Goal: Transaction & Acquisition: Purchase product/service

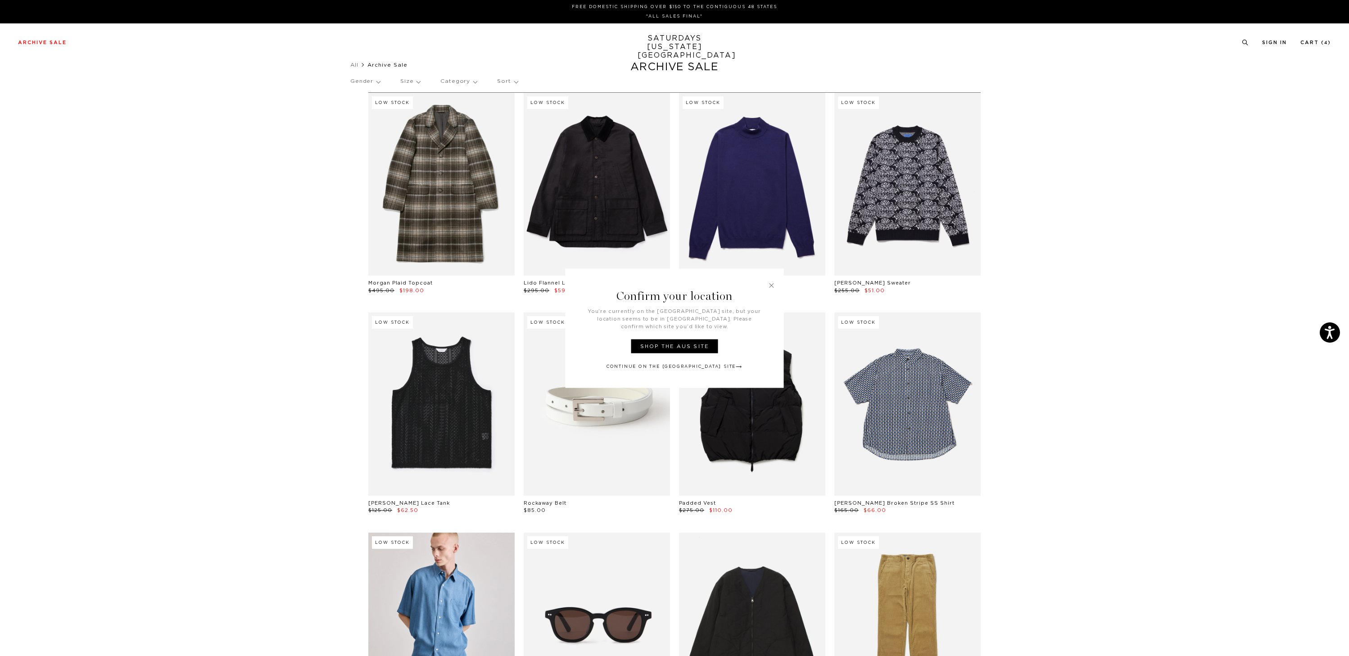
click at [773, 289] on link at bounding box center [772, 285] width 8 height 8
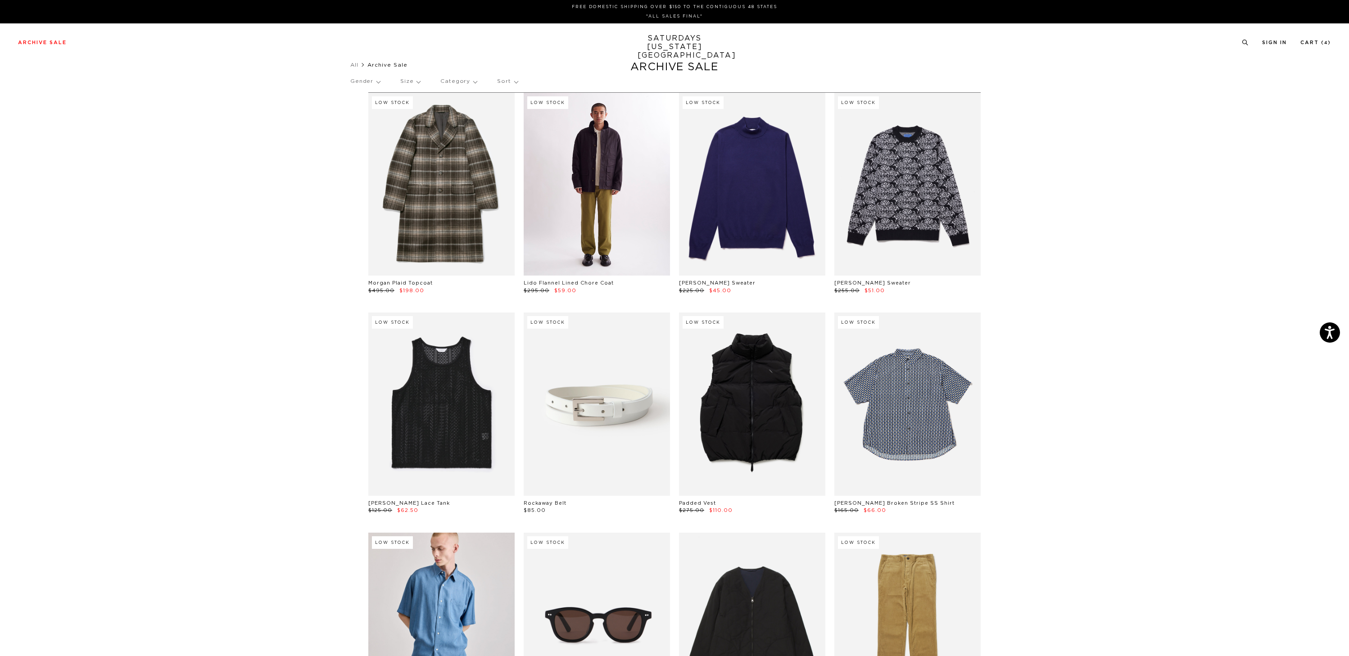
click at [618, 236] on link at bounding box center [597, 184] width 146 height 183
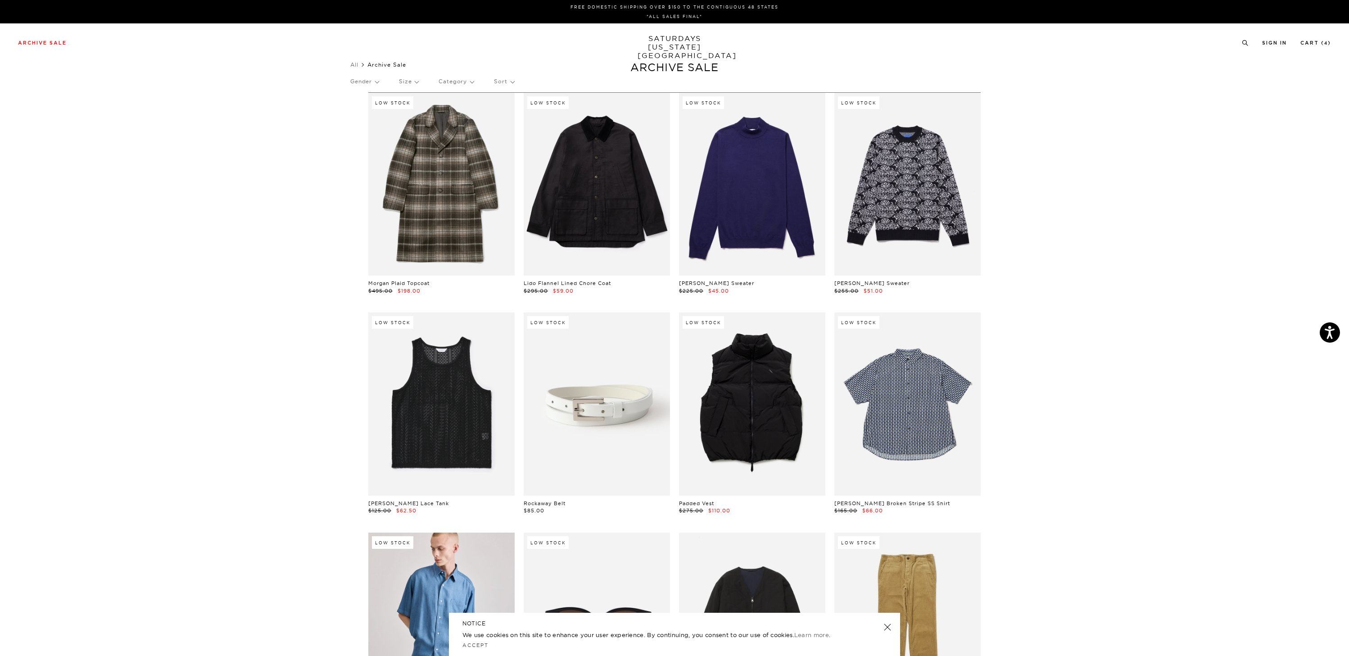
click at [418, 81] on p "Size" at bounding box center [408, 81] width 19 height 21
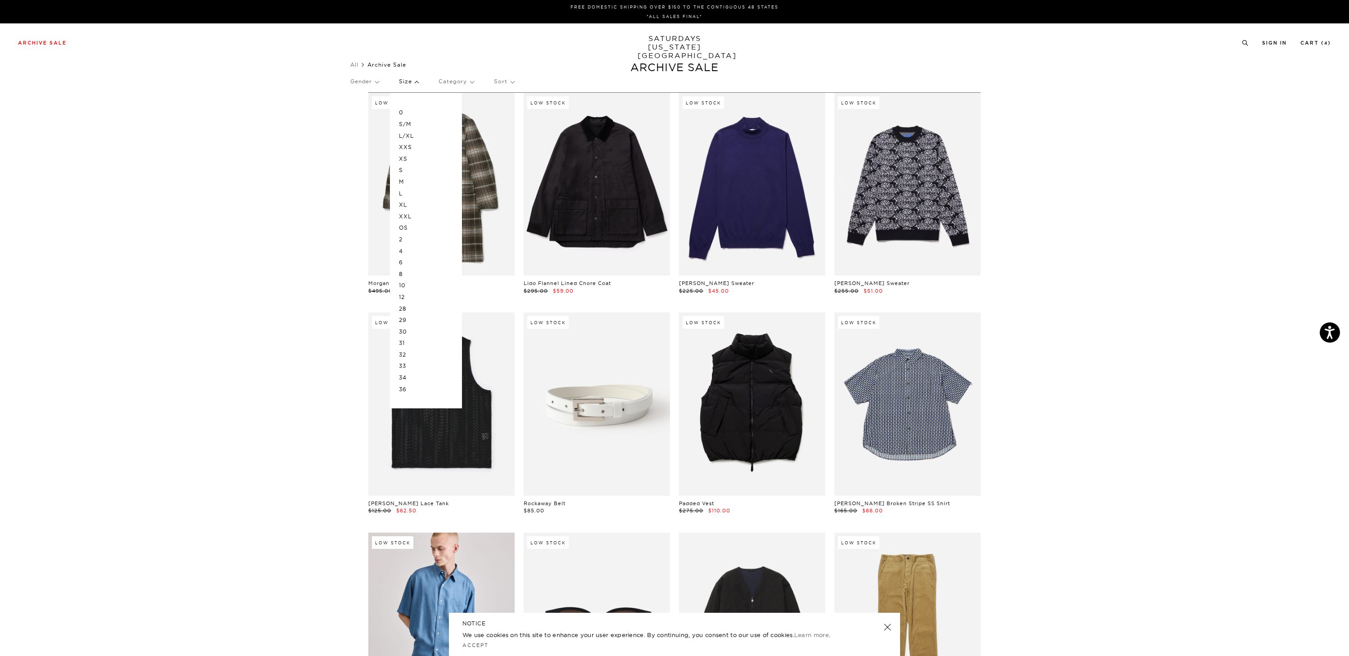
click at [412, 213] on p "XXL" at bounding box center [426, 217] width 54 height 12
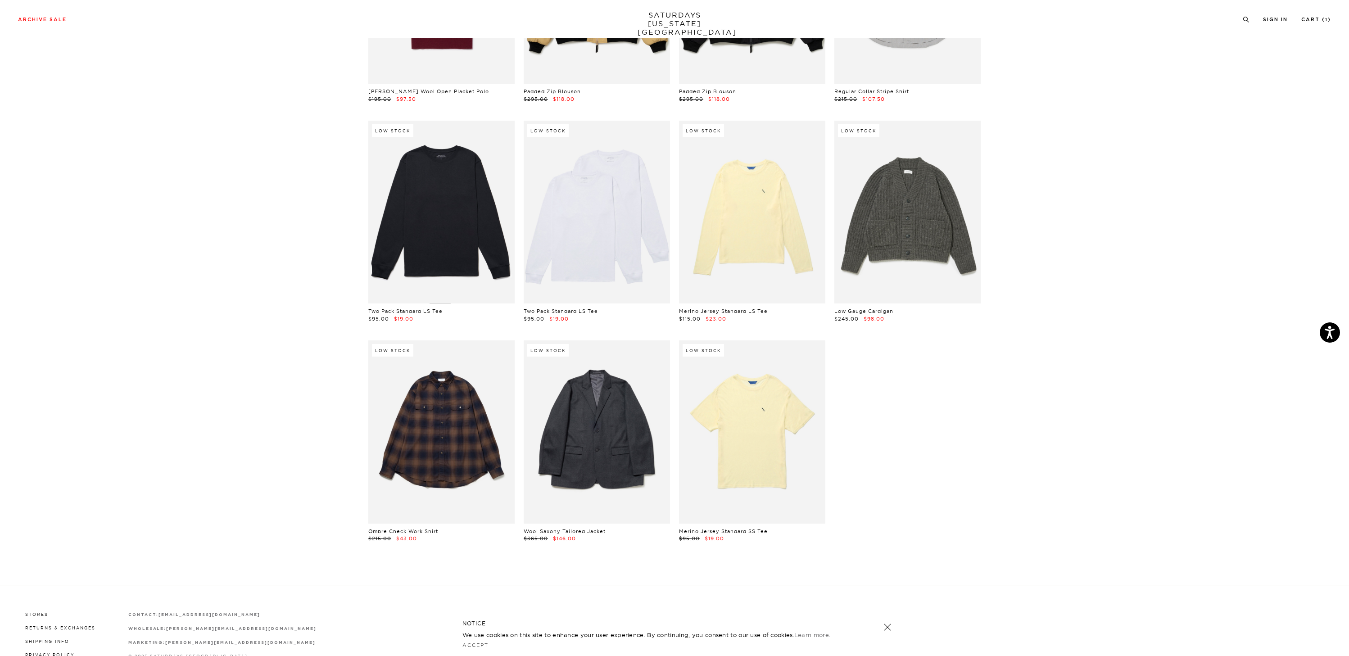
scroll to position [2657, 0]
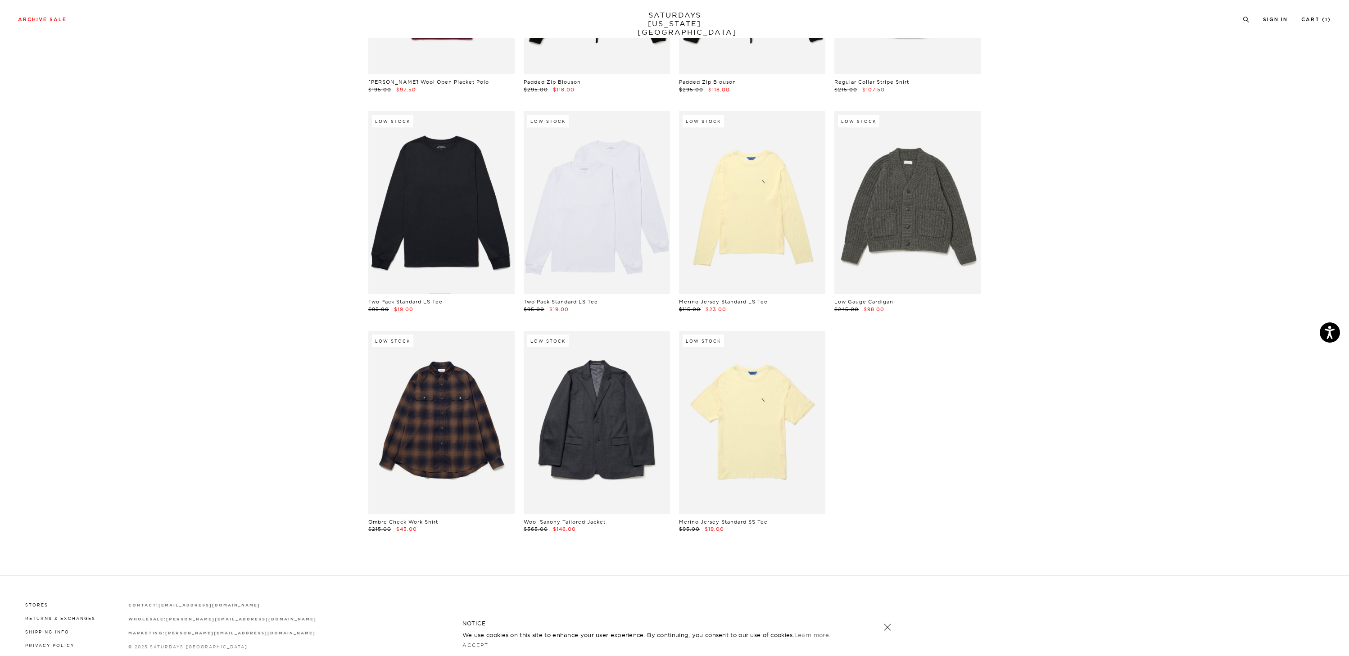
click at [439, 251] on link at bounding box center [441, 202] width 146 height 183
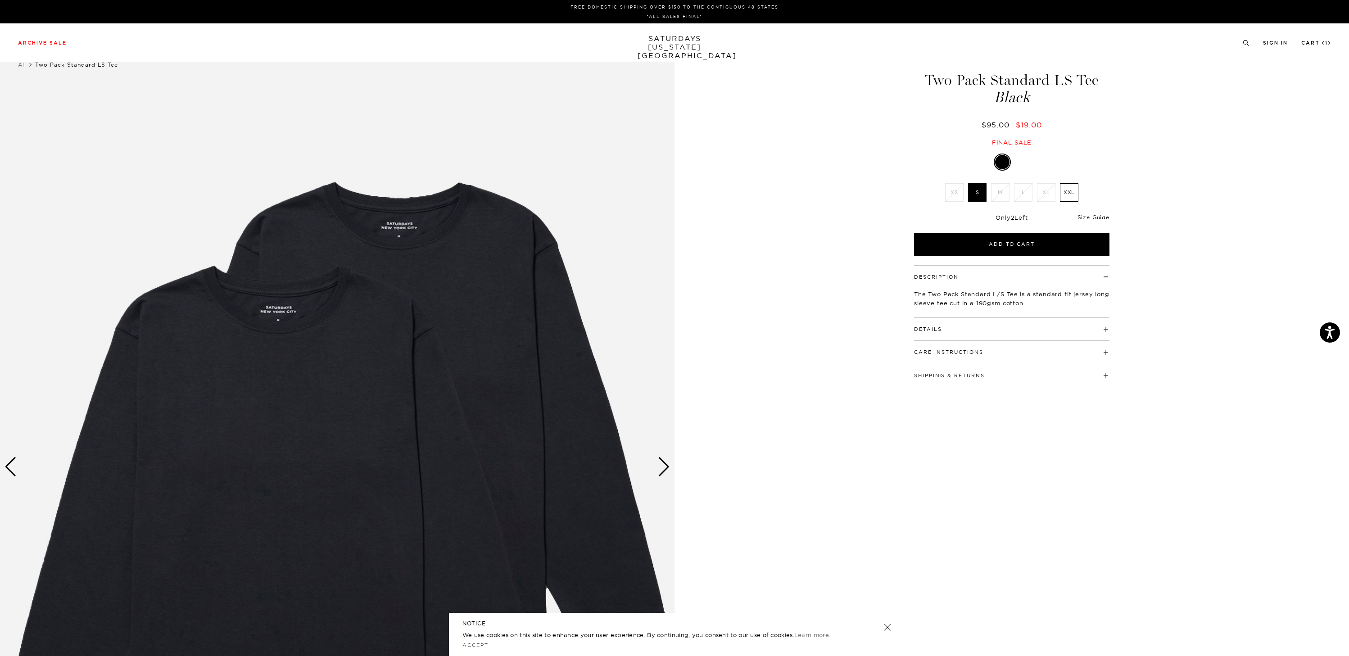
click at [1070, 192] on label "XXL" at bounding box center [1069, 192] width 18 height 18
click at [0, 0] on input "XXL" at bounding box center [0, 0] width 0 height 0
click at [1047, 255] on button "Add to Cart" at bounding box center [1011, 244] width 195 height 23
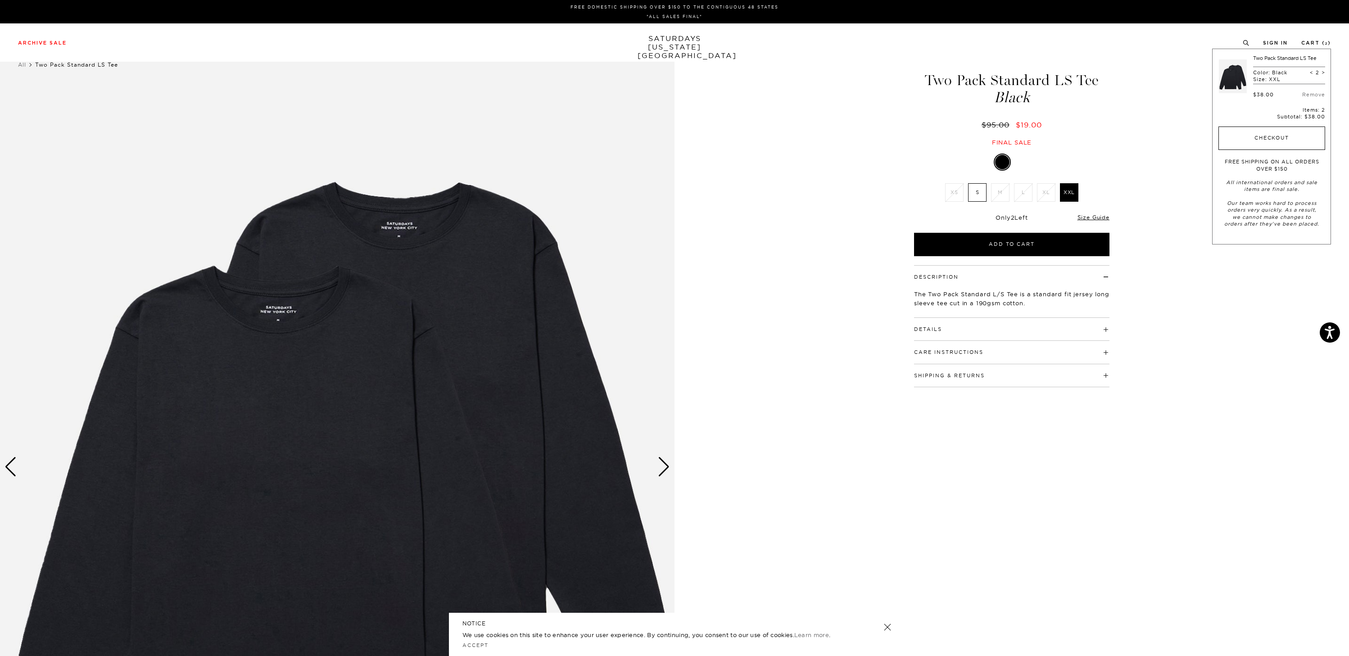
click at [1247, 140] on button "Checkout" at bounding box center [1271, 137] width 107 height 23
